Goal: Task Accomplishment & Management: Use online tool/utility

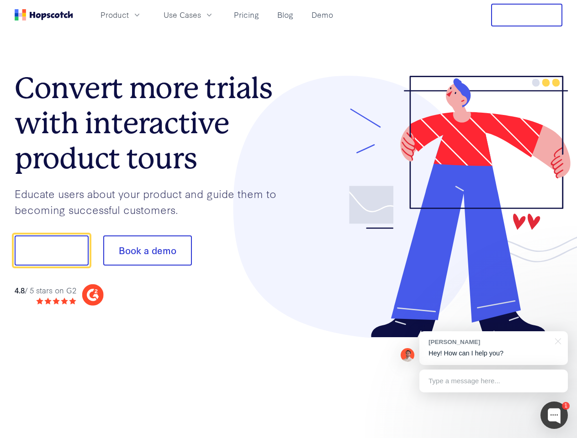
click at [289, 219] on div at bounding box center [426, 207] width 274 height 263
click at [129, 15] on span "Product" at bounding box center [114, 14] width 28 height 11
click at [201, 15] on span "Use Cases" at bounding box center [181, 14] width 37 height 11
click at [527, 15] on button "Free Trial" at bounding box center [526, 15] width 71 height 23
click at [51, 251] on button "Show me!" at bounding box center [52, 251] width 74 height 30
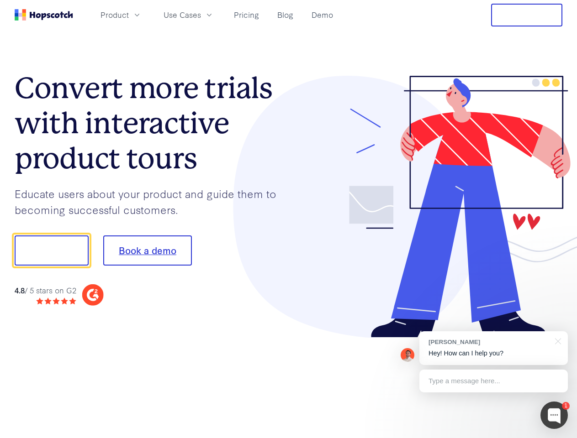
click at [147, 251] on button "Book a demo" at bounding box center [147, 251] width 89 height 30
click at [554, 416] on div at bounding box center [553, 415] width 27 height 27
click at [493, 348] on div "[PERSON_NAME] Hey! How can I help you?" at bounding box center [493, 349] width 148 height 34
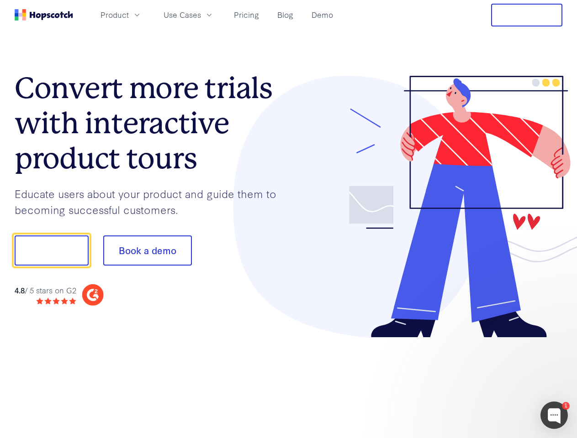
click at [556, 341] on div at bounding box center [481, 249] width 171 height 305
click at [493, 381] on div at bounding box center [481, 311] width 171 height 182
